Goal: Transaction & Acquisition: Purchase product/service

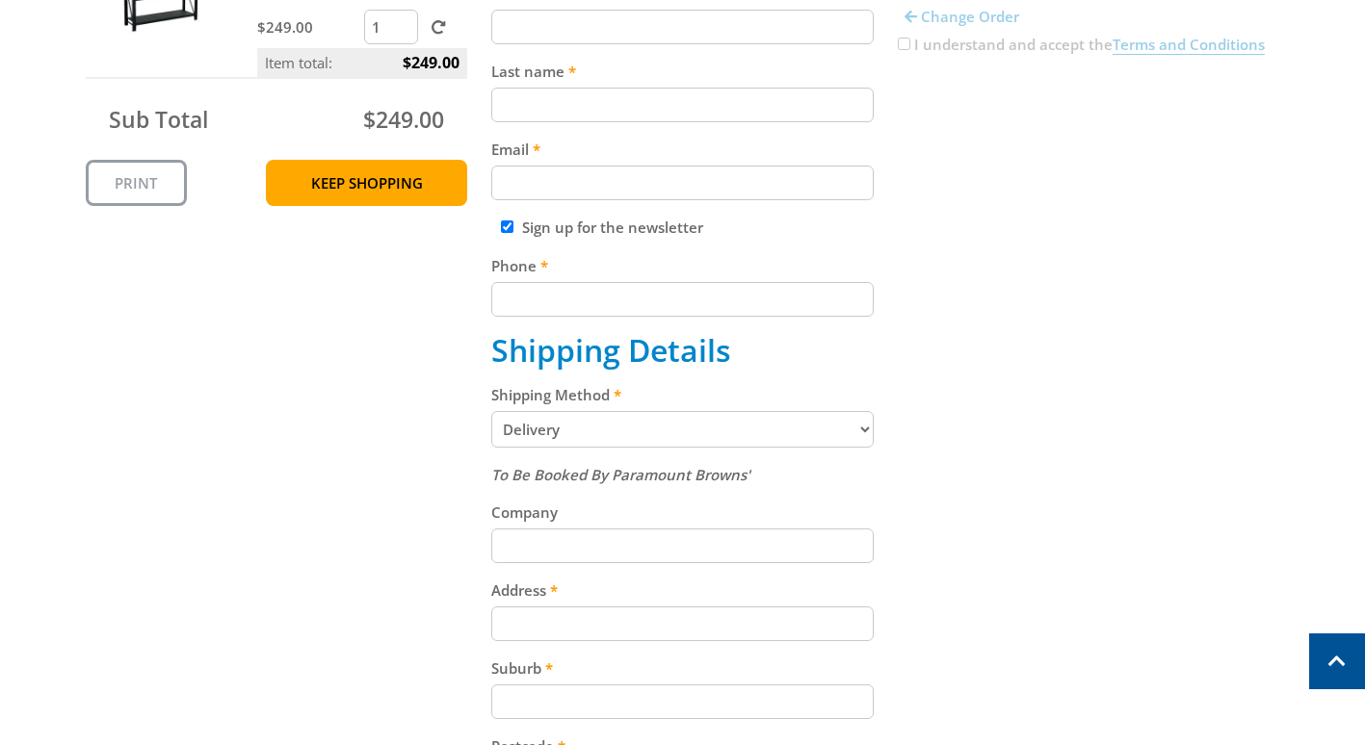
scroll to position [578, 0]
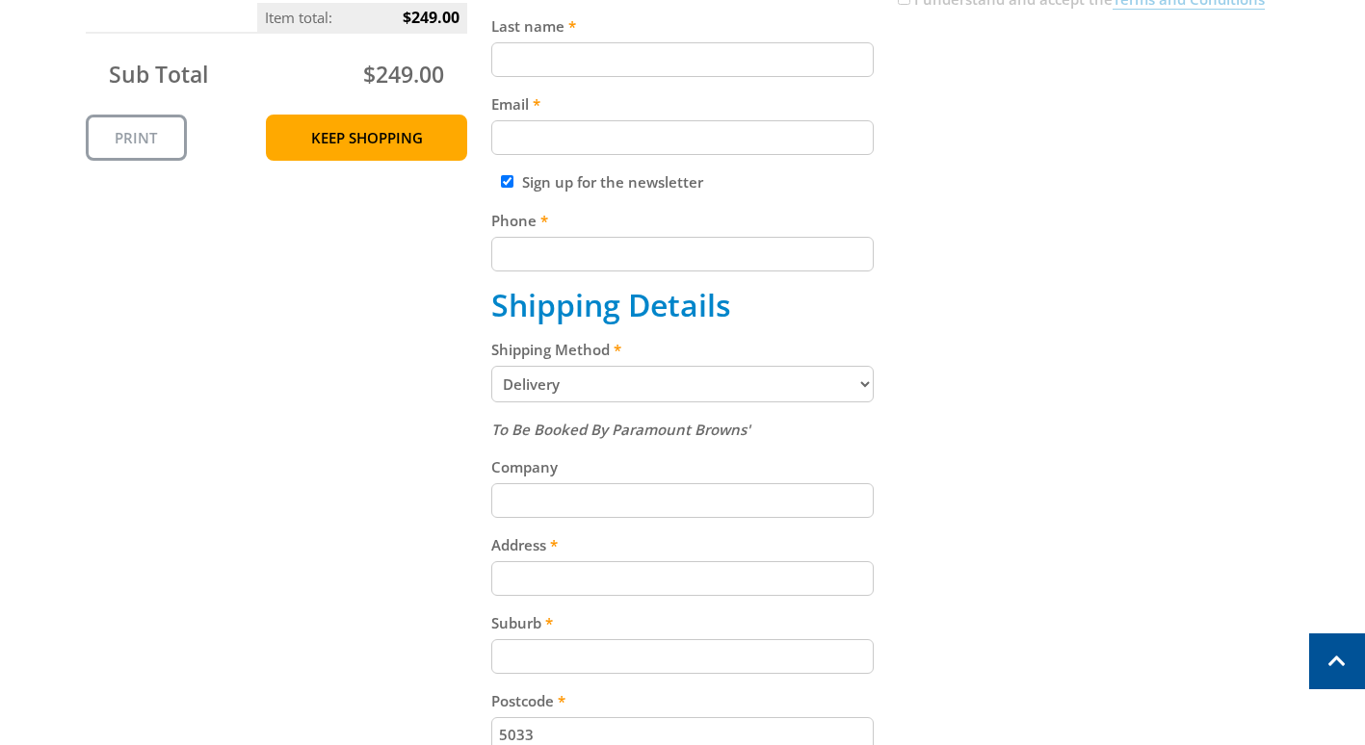
click at [826, 379] on select "Pickup from Gepps Cross Delivery" at bounding box center [682, 384] width 382 height 37
click at [491, 368] on select "Pickup from Gepps Cross Delivery" at bounding box center [682, 384] width 382 height 37
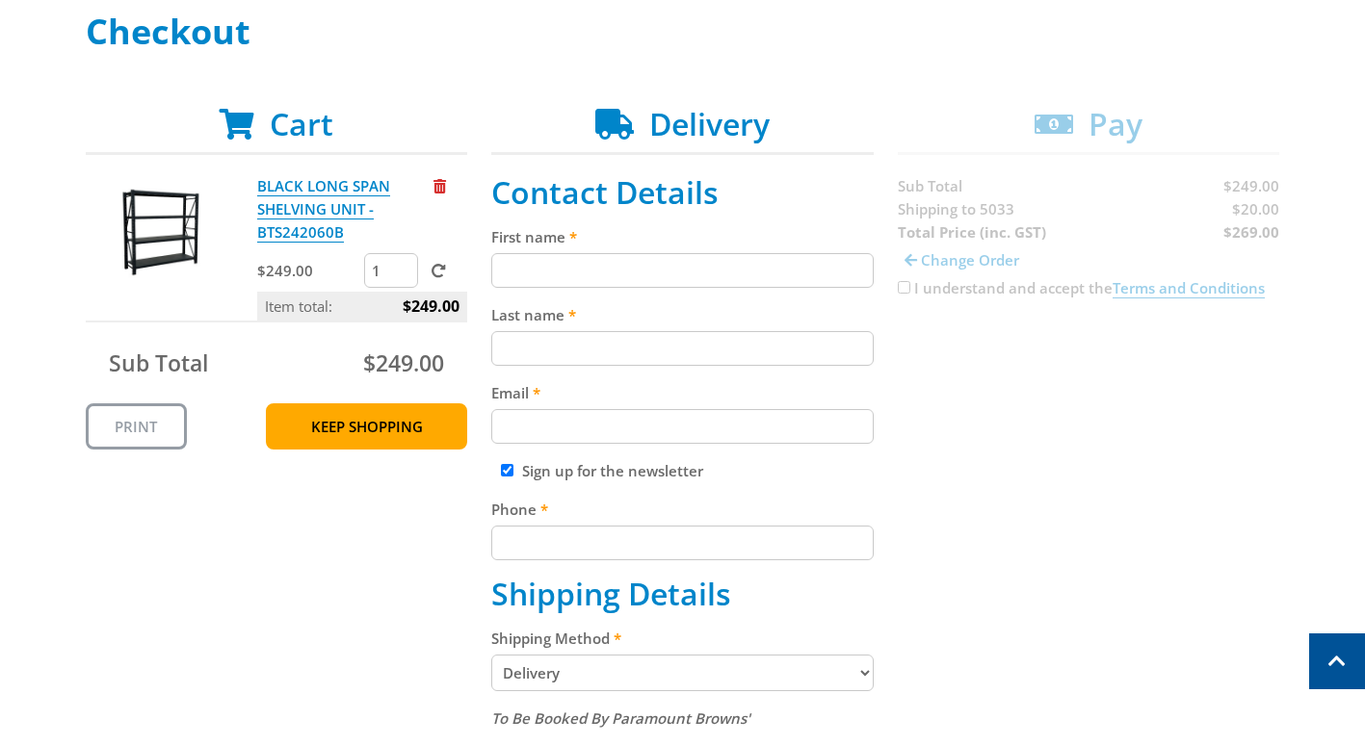
scroll to position [289, 0]
click at [581, 269] on input "First name" at bounding box center [682, 270] width 382 height 35
type input "Craig"
type input "Pedler"
type input "craigped@yahoo.com.au"
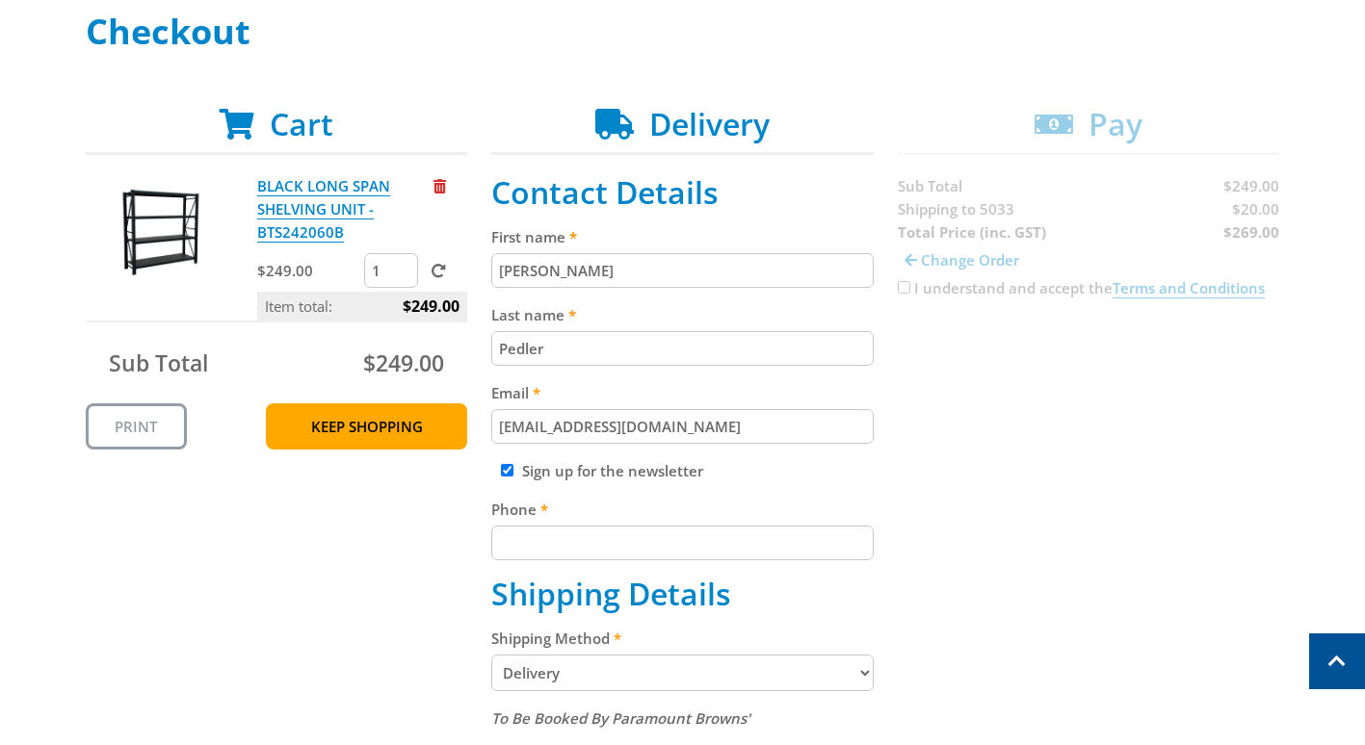
type input "0427101332"
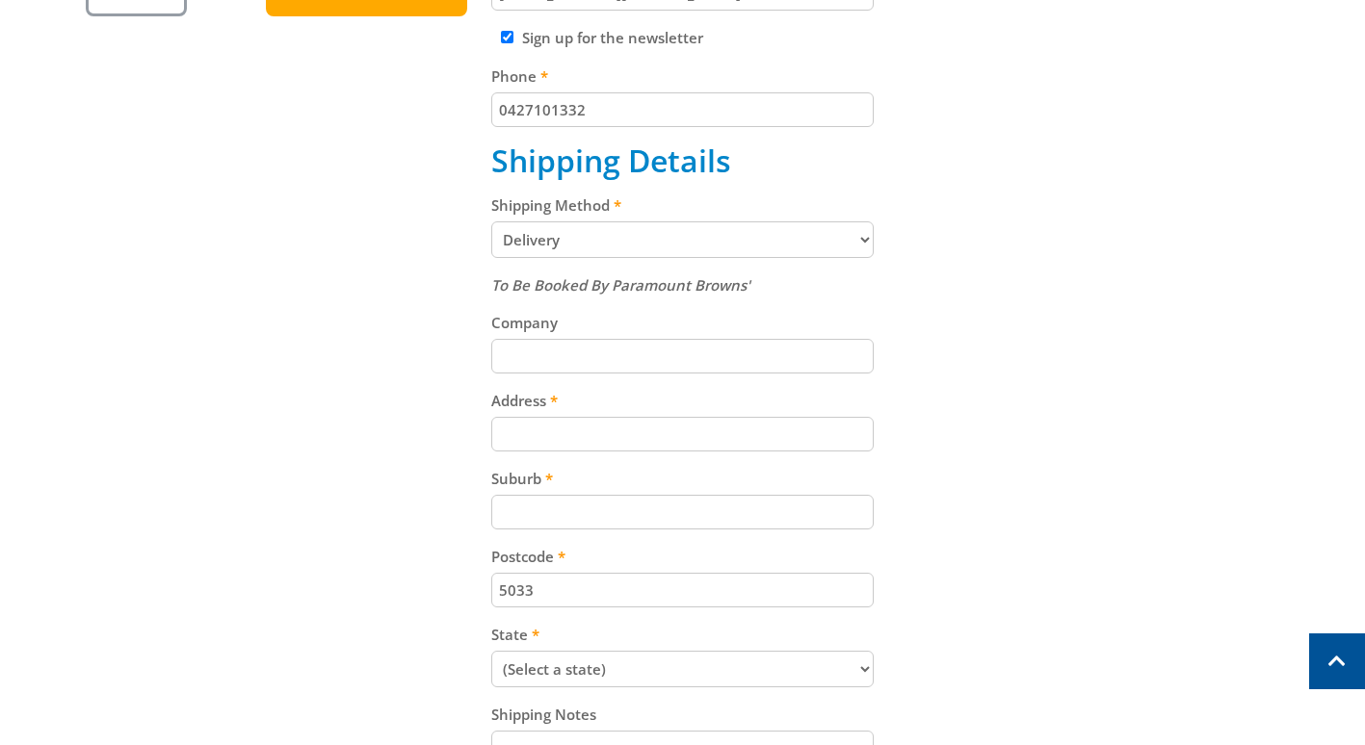
scroll to position [770, 0]
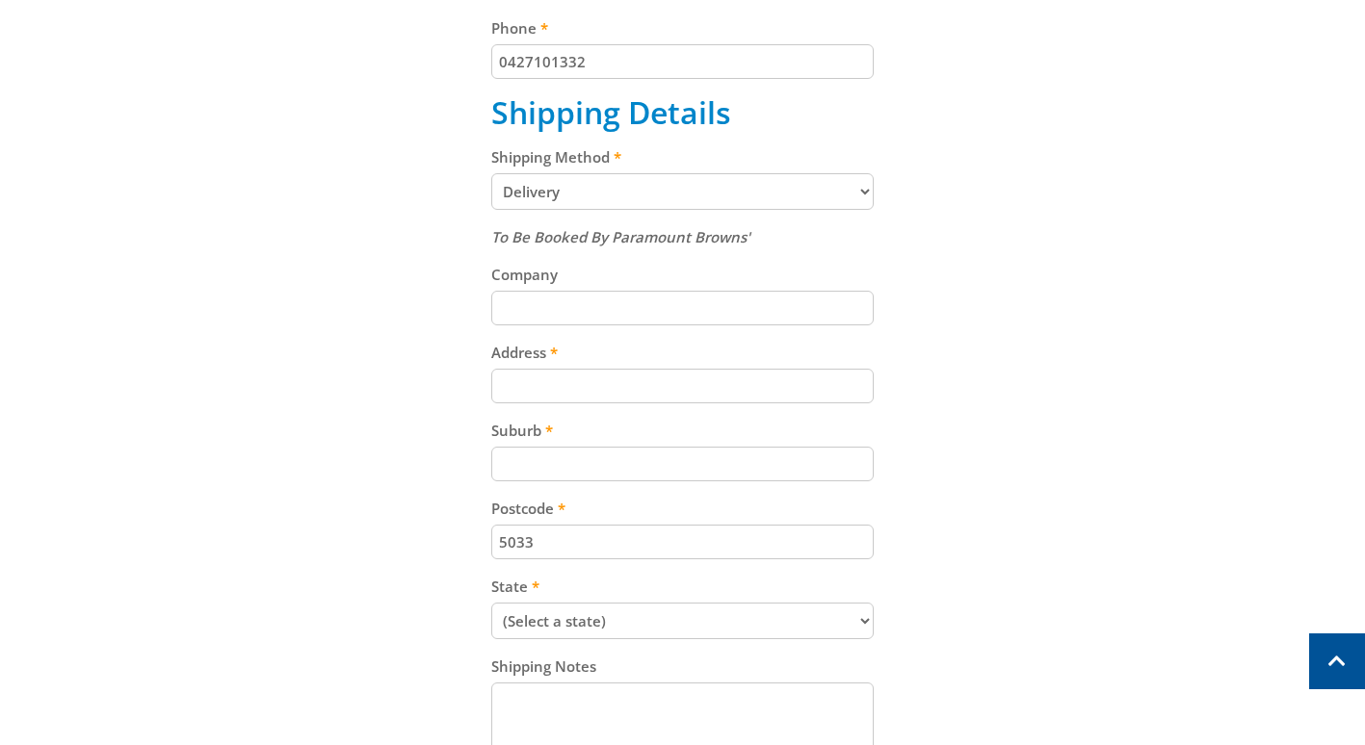
click at [548, 387] on input "Address" at bounding box center [682, 386] width 382 height 35
type input "15 Major Avenue"
click at [594, 459] on input "Suburb" at bounding box center [682, 464] width 382 height 35
click at [556, 468] on input "Suburb" at bounding box center [682, 464] width 382 height 35
click at [88, 458] on div "Cart BLACK LONG SPAN SHELVING UNIT - BTS242060B $249.00 1 Item total: $249.00 S…" at bounding box center [683, 240] width 1194 height 1232
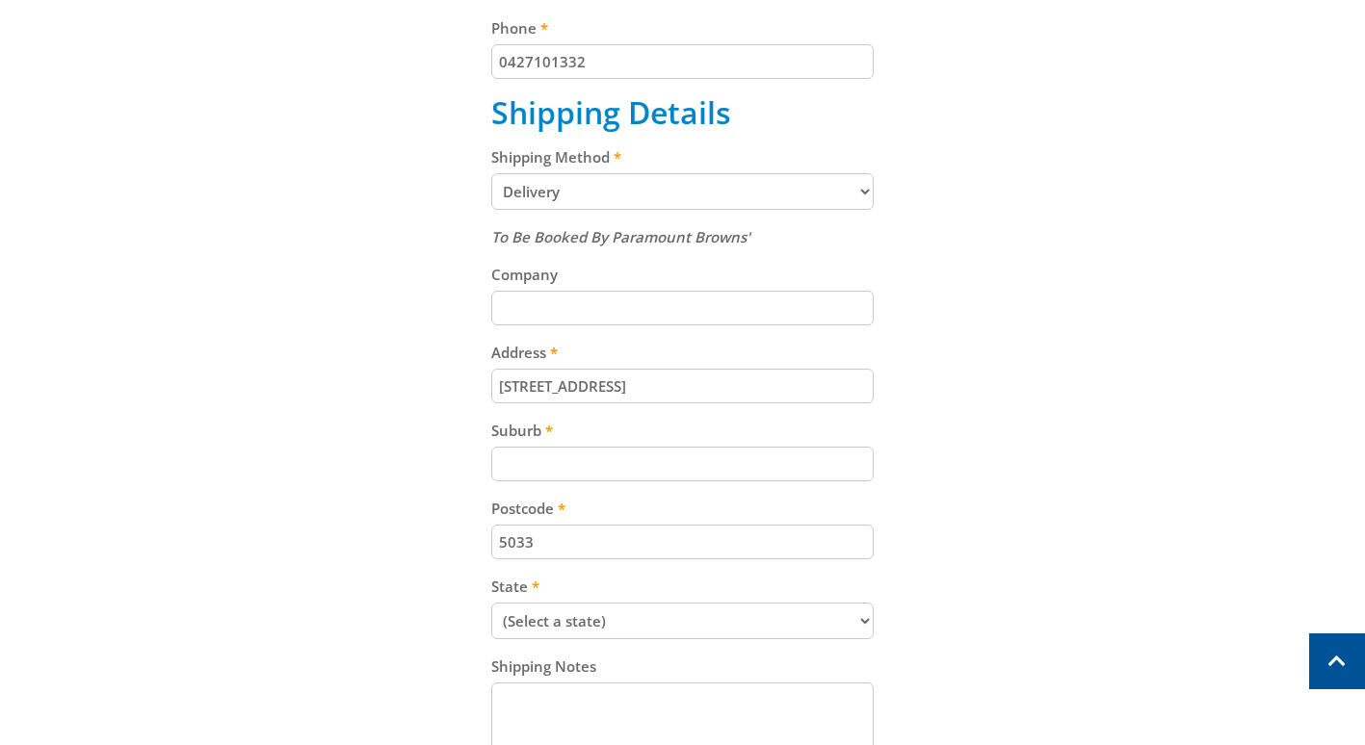
click at [591, 468] on input "Suburb" at bounding box center [682, 464] width 382 height 35
type input "Marleston"
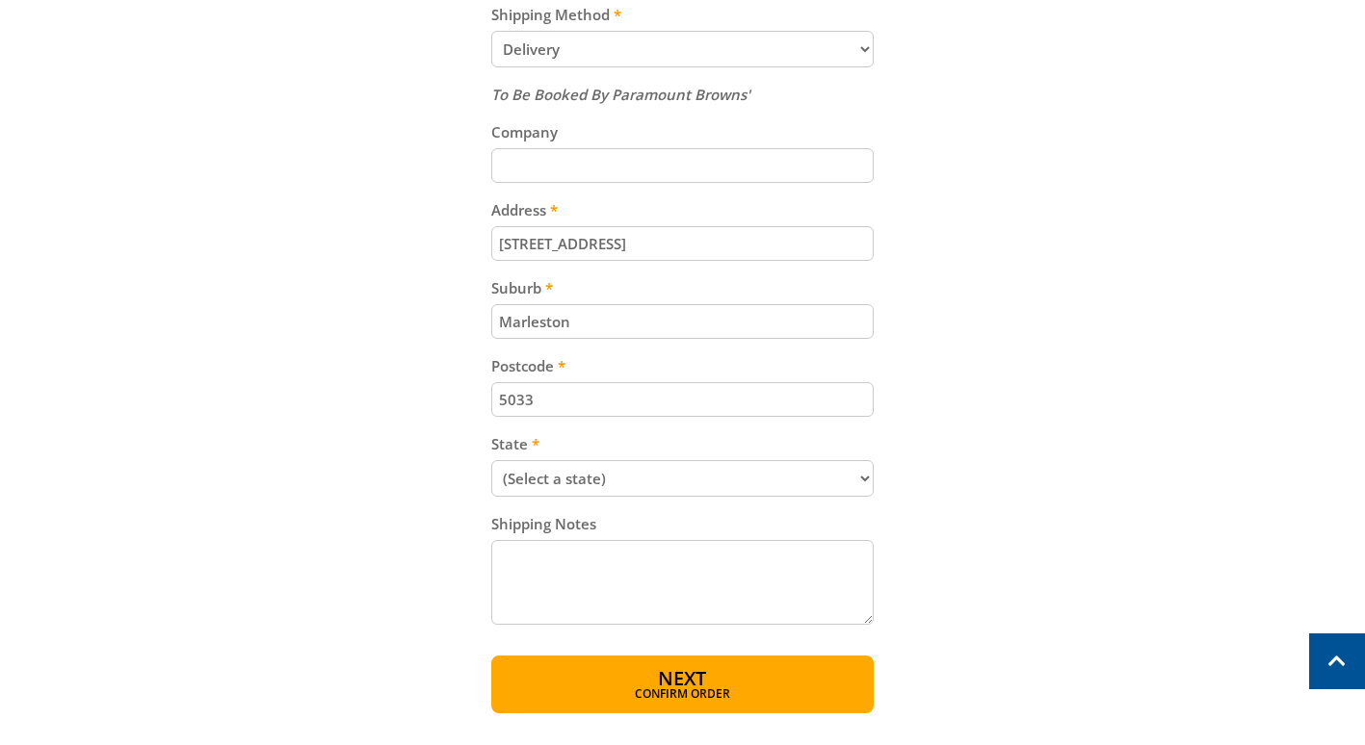
scroll to position [963, 0]
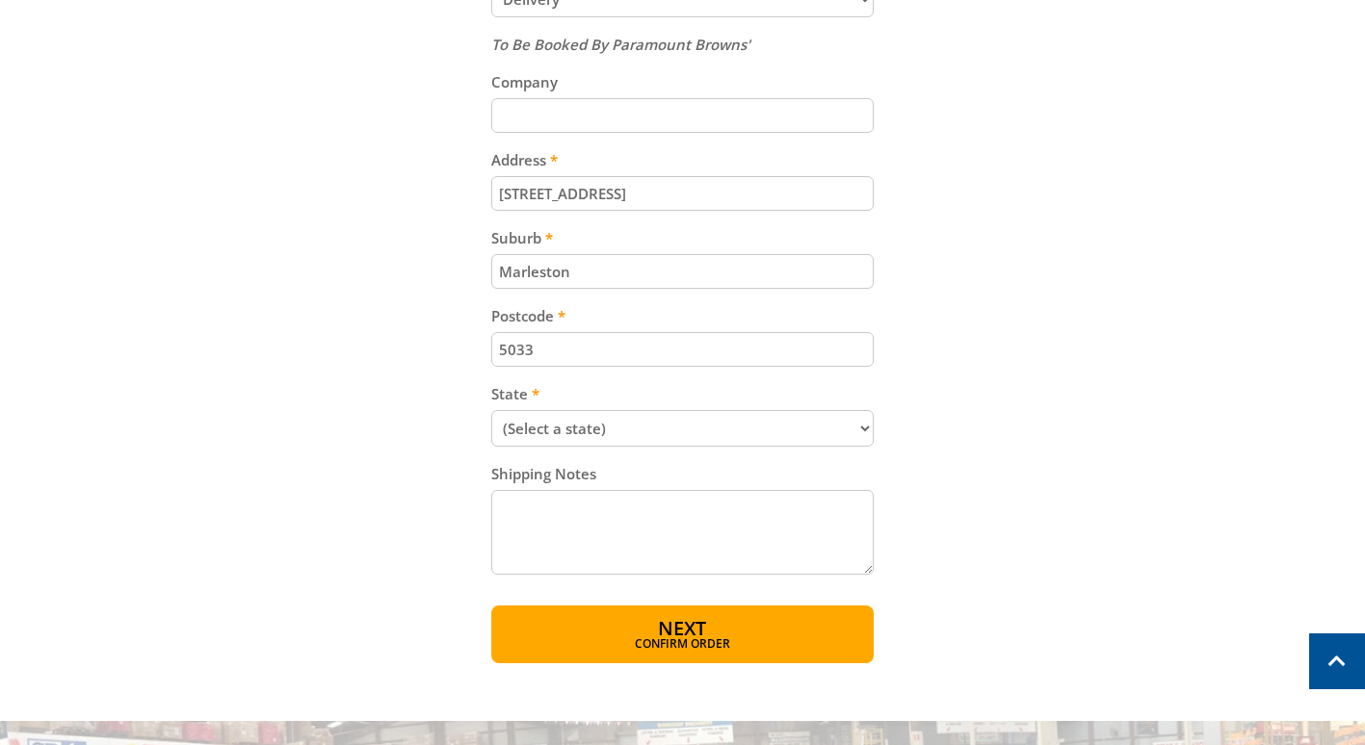
click at [643, 420] on select "(Select a state) South Australia Victoria New South Wales Queensland Western Au…" at bounding box center [682, 428] width 382 height 37
select select "SA"
click at [491, 414] on select "(Select a state) South Australia Victoria New South Wales Queensland Western Au…" at bounding box center [682, 428] width 382 height 37
click at [562, 518] on textarea "Shipping Notes" at bounding box center [682, 532] width 382 height 85
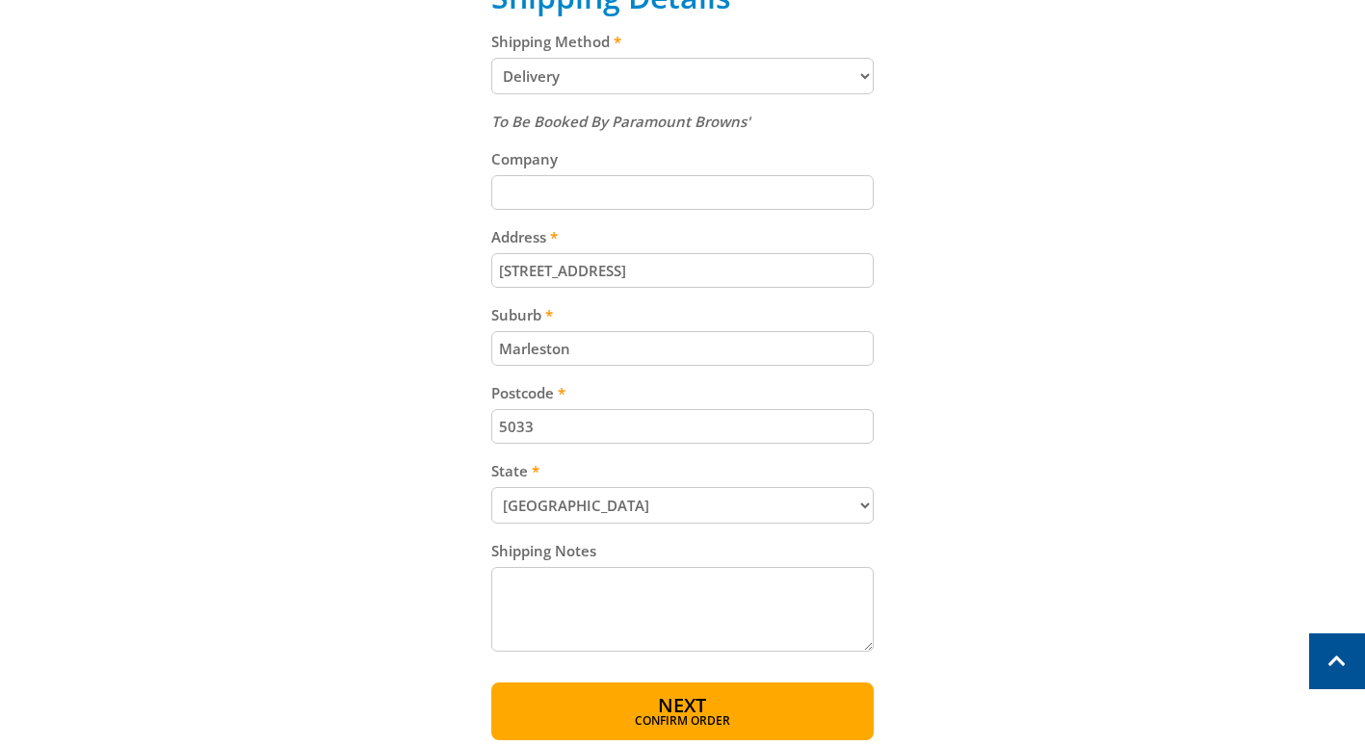
scroll to position [881, 0]
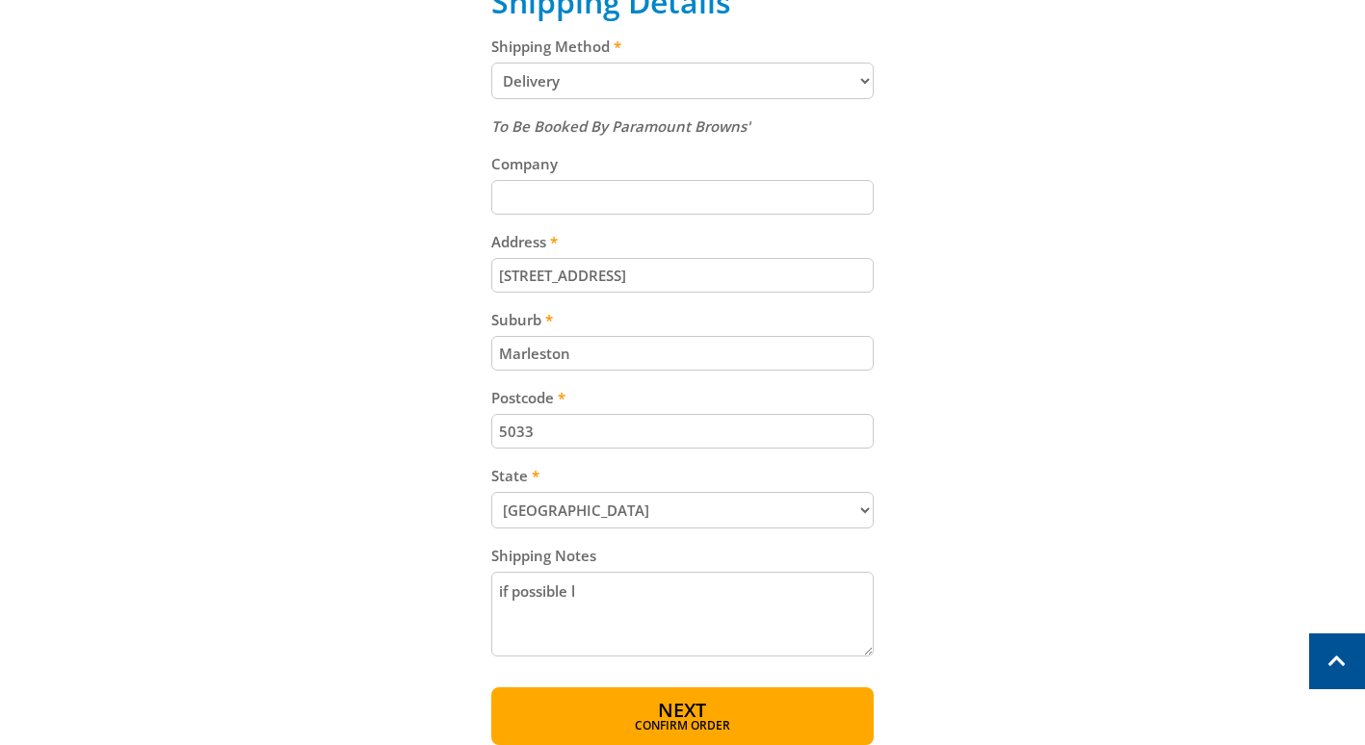
click at [684, 599] on textarea "if possible l" at bounding box center [682, 614] width 382 height 85
click at [667, 598] on textarea "if possible l" at bounding box center [682, 614] width 382 height 85
click at [791, 587] on textarea "if possible let me know delivery day and t" at bounding box center [682, 614] width 382 height 85
type textarea "if possible let me know delivery day and time"
click at [734, 718] on button "Next Confirm order" at bounding box center [682, 717] width 382 height 58
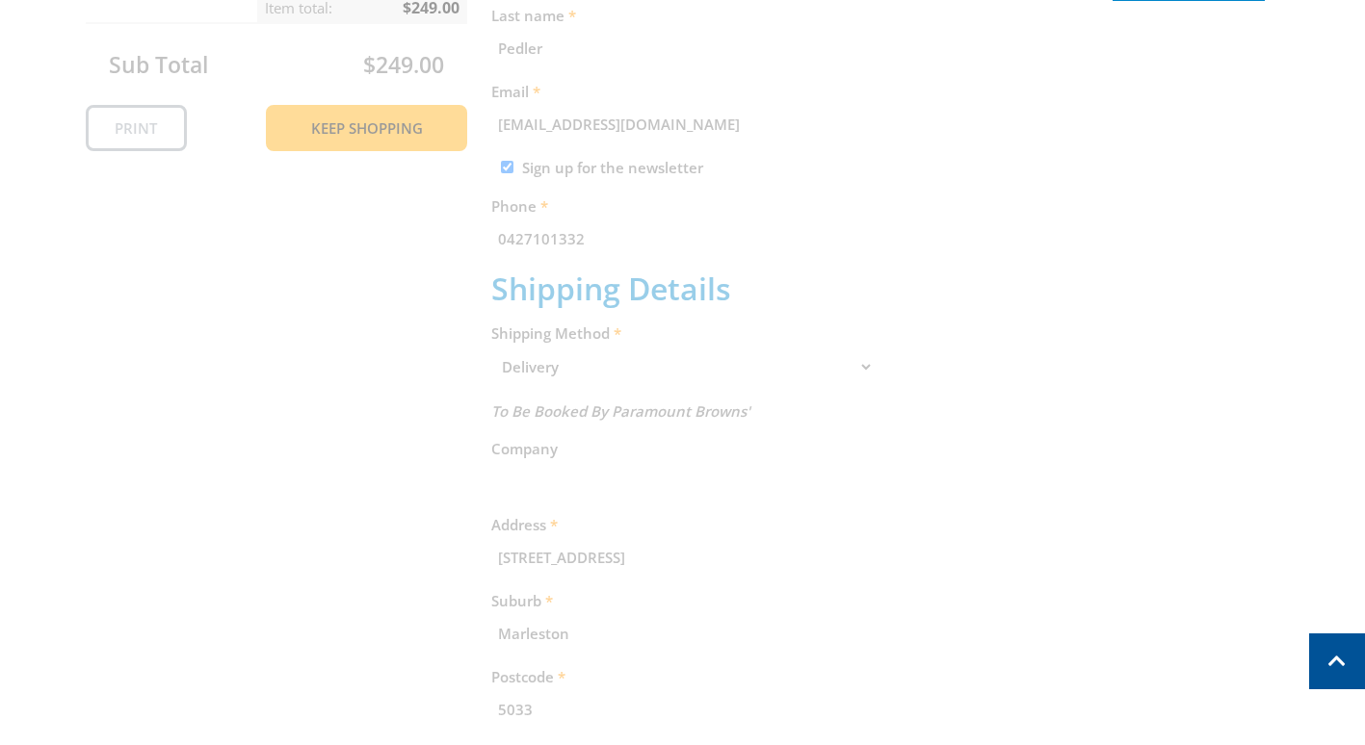
scroll to position [299, 0]
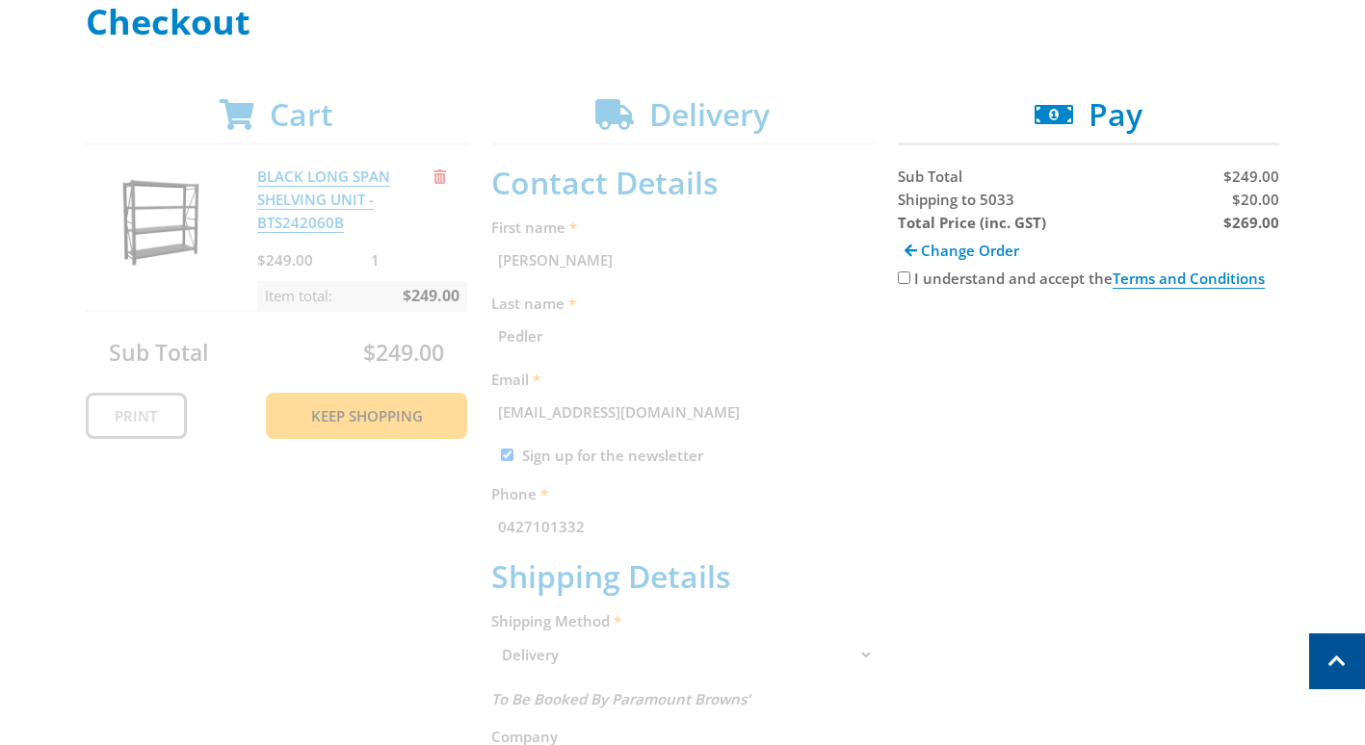
click at [906, 282] on input "I understand and accept the Terms and Conditions" at bounding box center [904, 278] width 13 height 13
checkbox input "true"
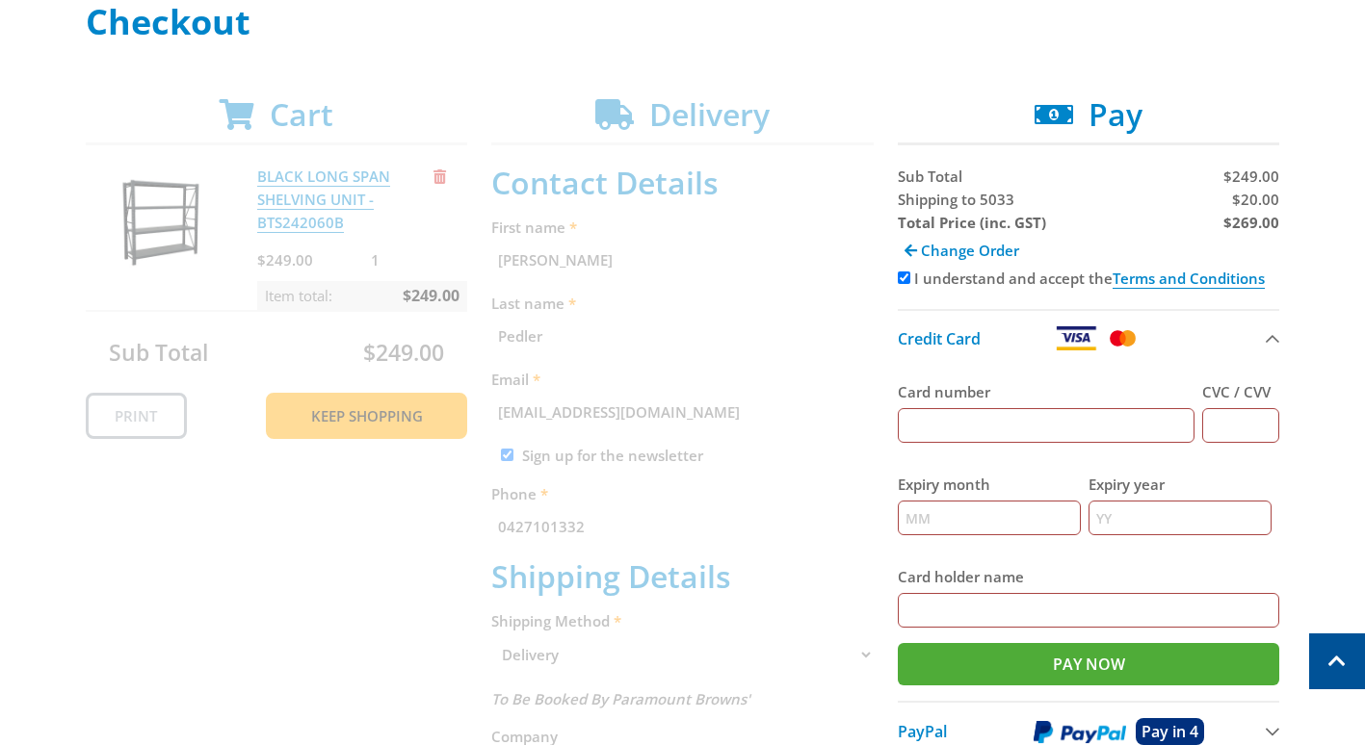
click at [951, 430] on input "Card number" at bounding box center [1047, 425] width 298 height 35
type input "4530307024317208"
type input "507"
type input "11"
type input "2026"
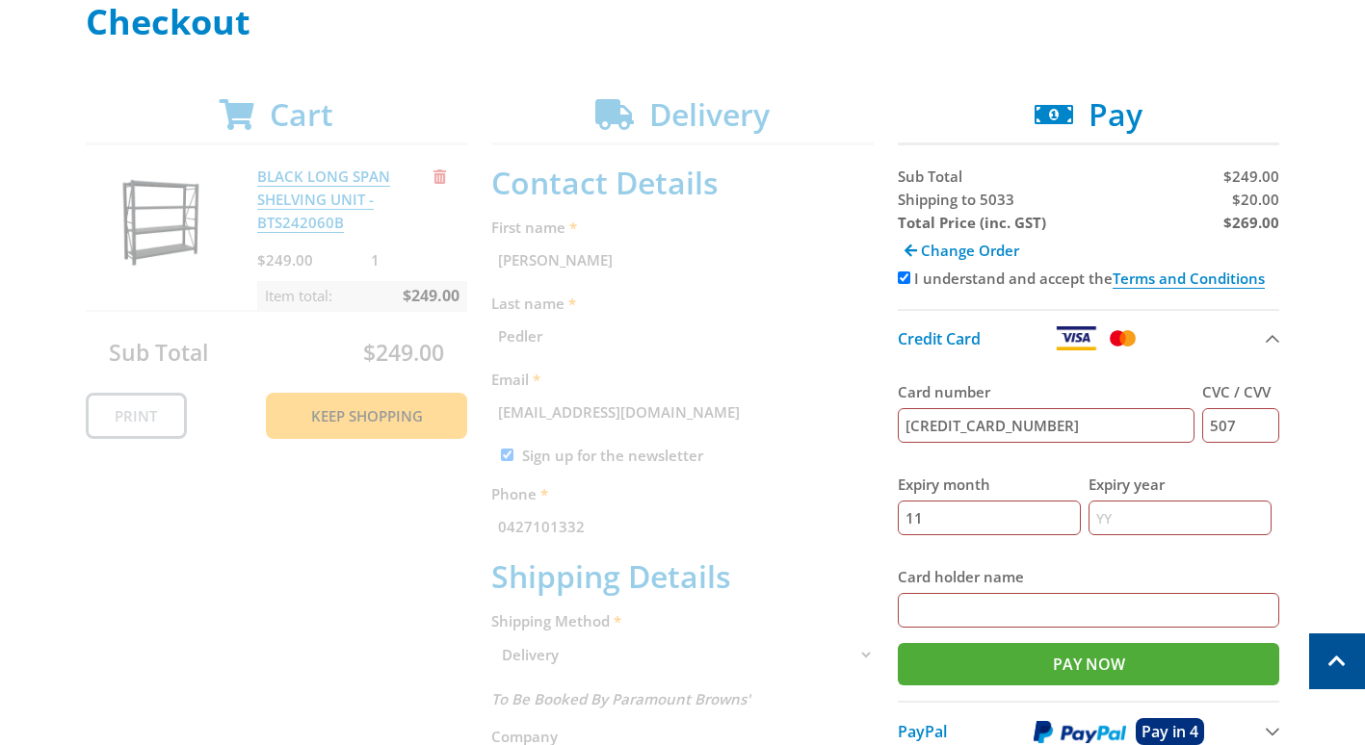
type input "Craig Pedler"
click at [1113, 660] on input "Pay Now" at bounding box center [1089, 664] width 382 height 42
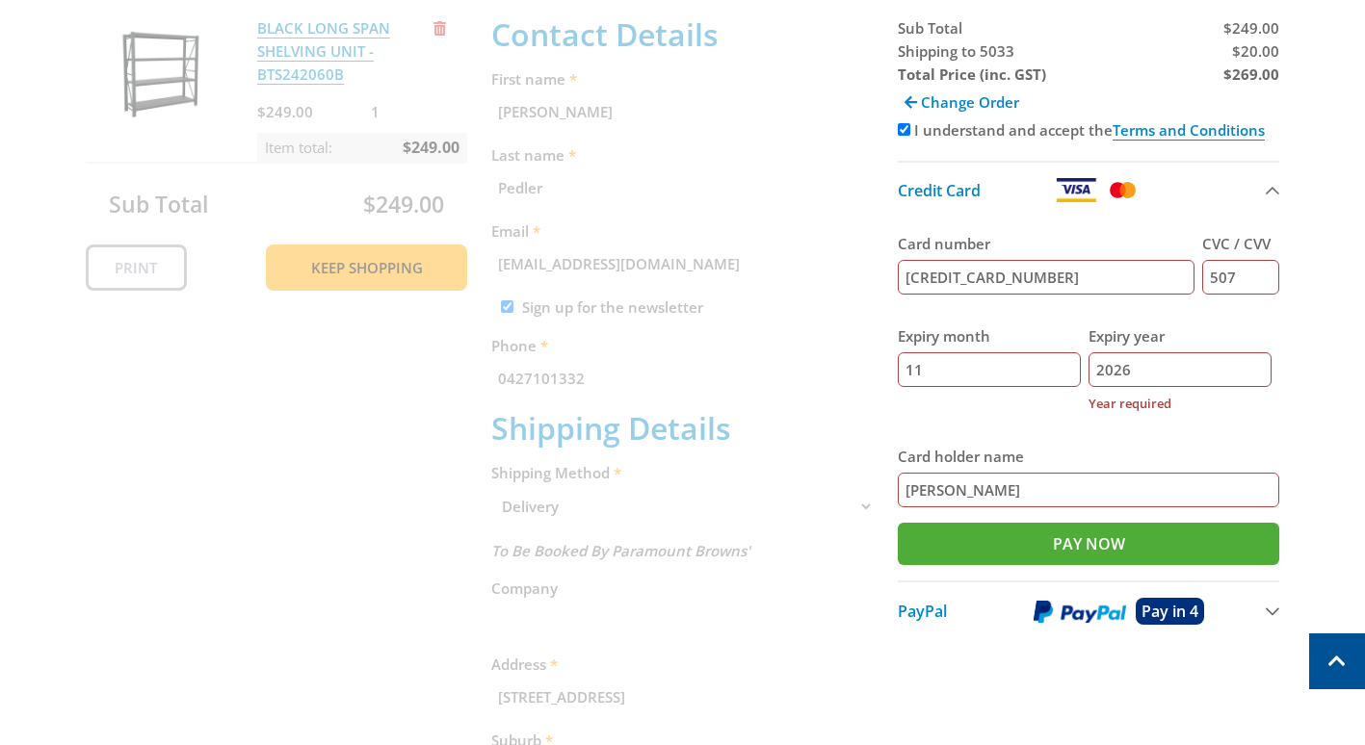
scroll to position [491, 0]
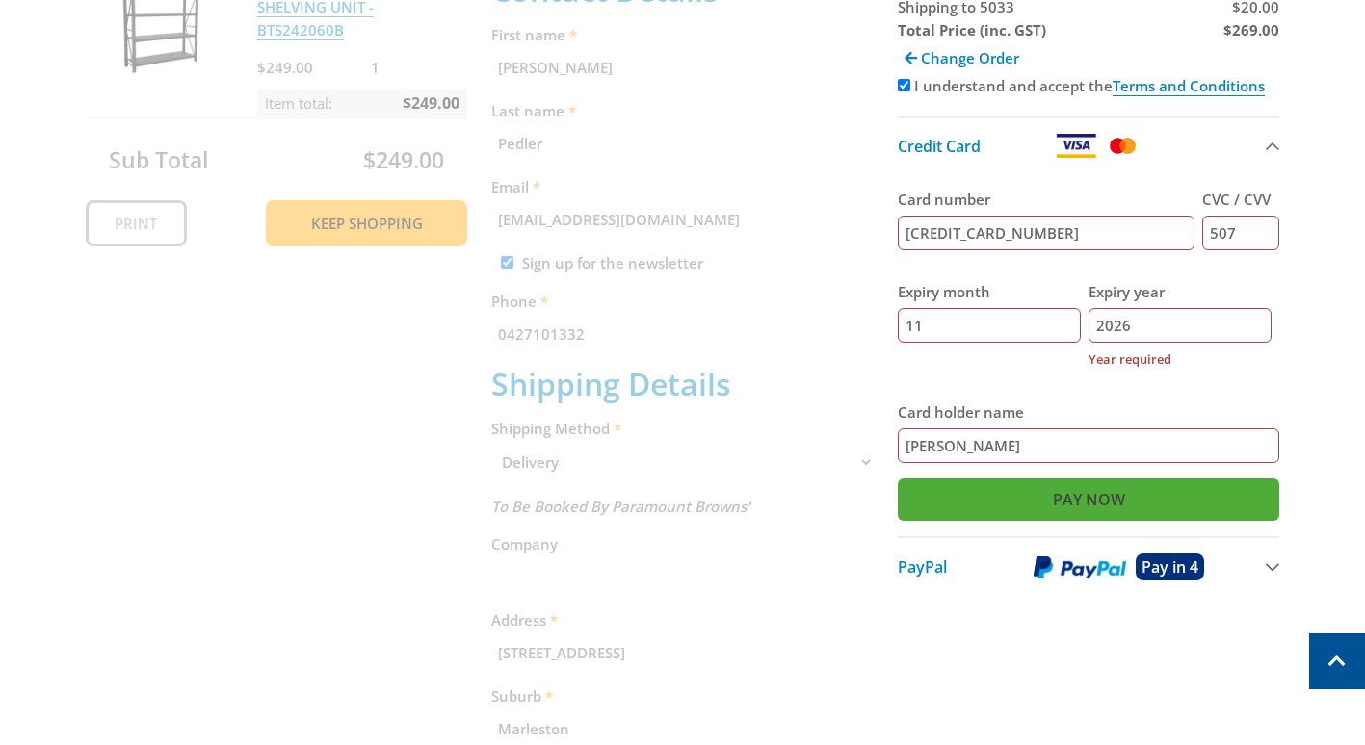
click at [1089, 501] on input "Pay Now" at bounding box center [1089, 500] width 382 height 42
click at [1243, 404] on label "Card holder name" at bounding box center [1089, 412] width 382 height 23
click at [1243, 429] on input "Craig Pedler" at bounding box center [1089, 446] width 382 height 35
click at [995, 447] on input "Craig Pedler" at bounding box center [1089, 446] width 382 height 35
drag, startPoint x: 1150, startPoint y: 329, endPoint x: 1098, endPoint y: 327, distance: 52.0
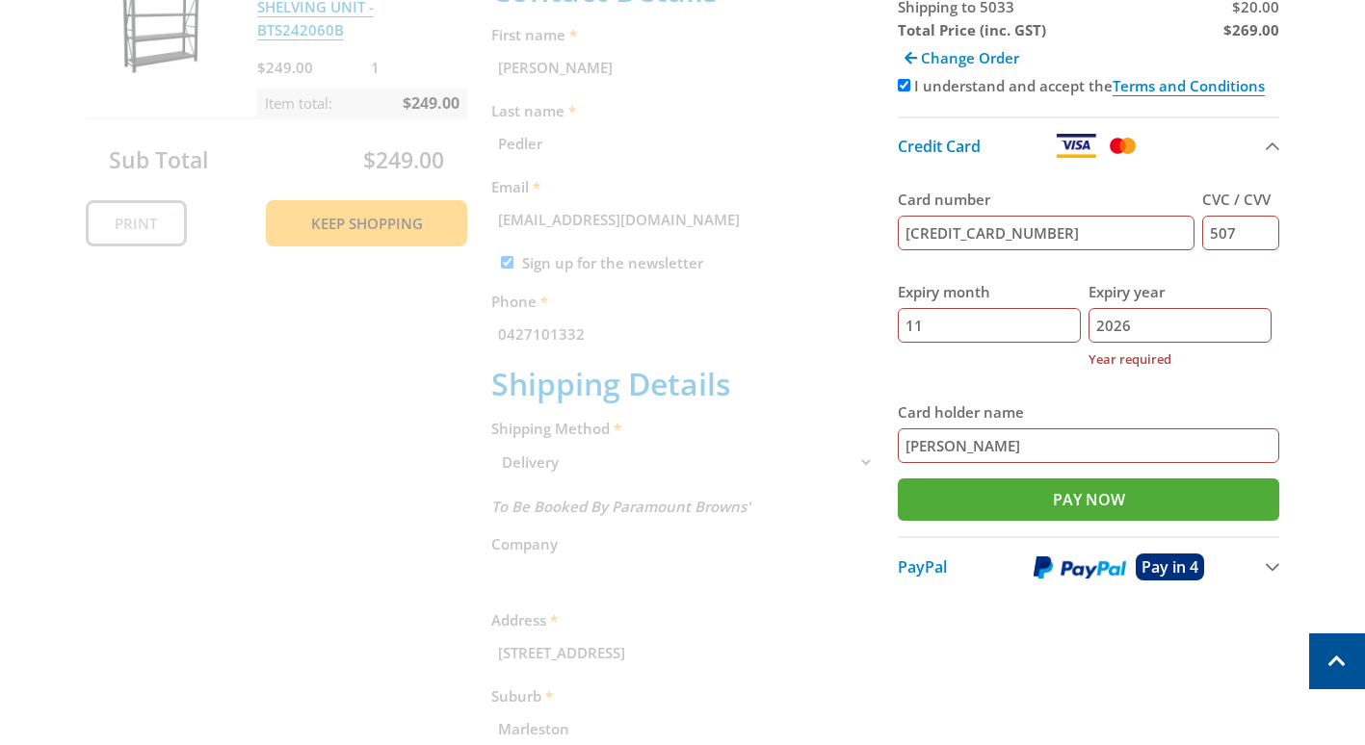
click at [1098, 327] on input "2026" at bounding box center [1179, 325] width 183 height 35
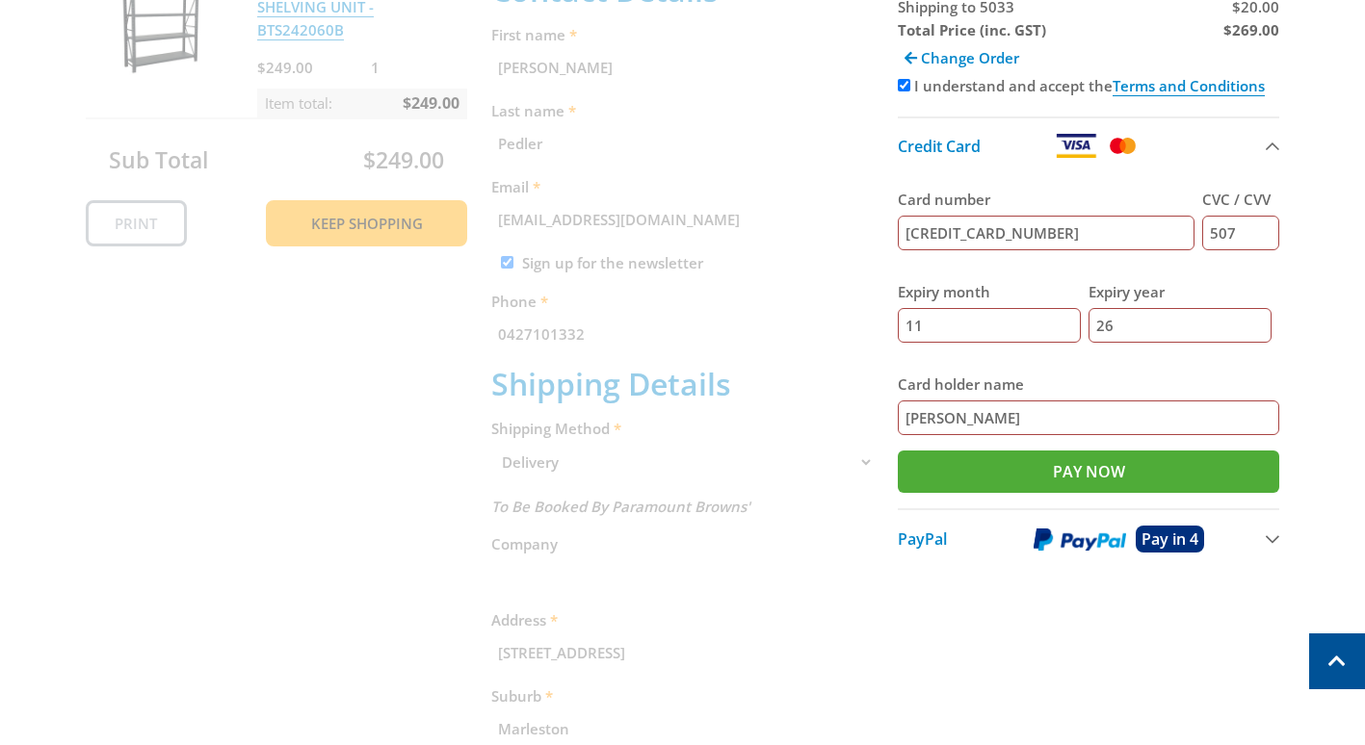
type input "26"
click at [1060, 388] on label "Card holder name" at bounding box center [1089, 384] width 382 height 23
click at [1060, 401] on input "Craig Pedler" at bounding box center [1089, 418] width 382 height 35
click at [1100, 471] on input "Pay Now" at bounding box center [1089, 472] width 382 height 42
type input "Paying..."
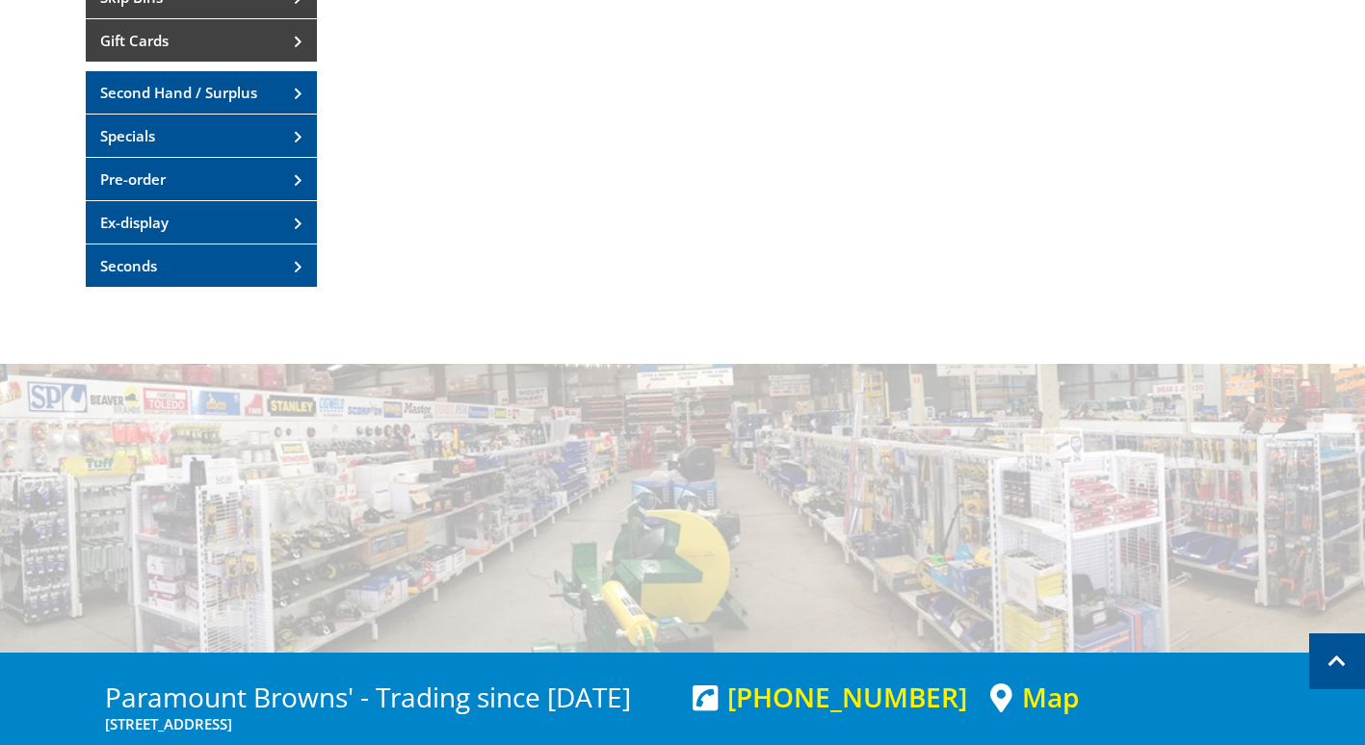
scroll to position [254, 0]
